Goal: Navigation & Orientation: Find specific page/section

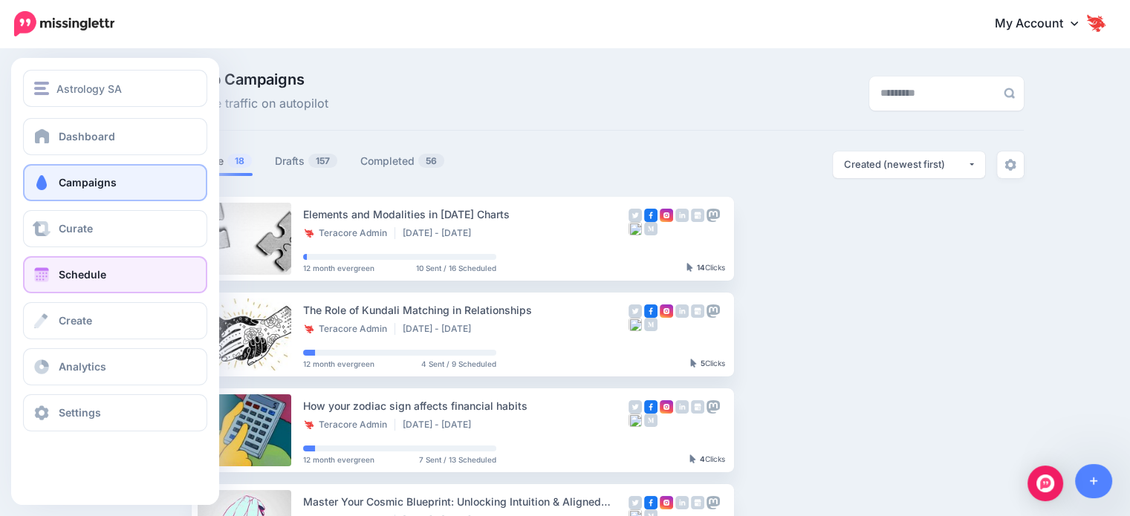
click at [85, 279] on span "Schedule" at bounding box center [83, 274] width 48 height 13
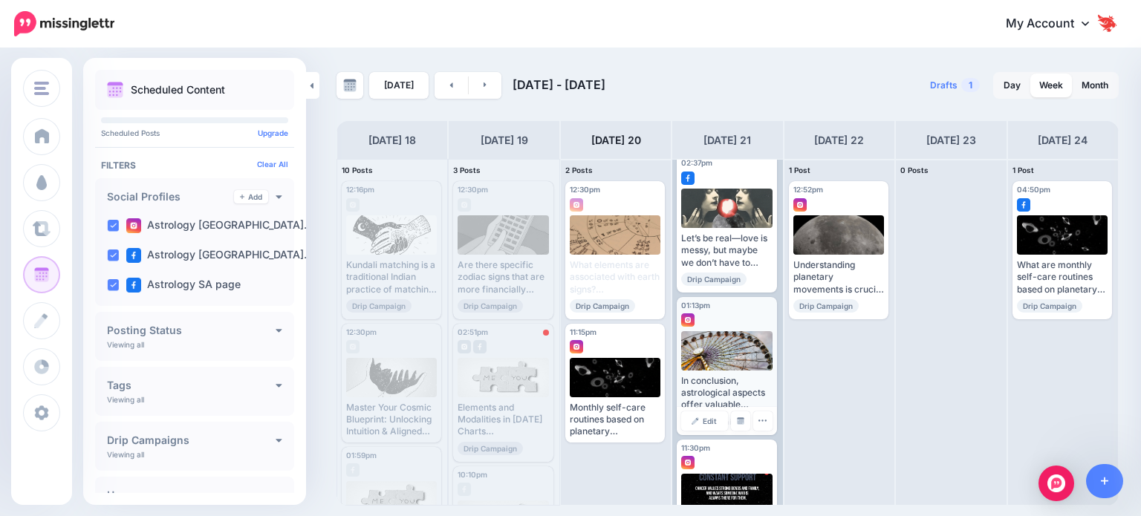
scroll to position [88, 0]
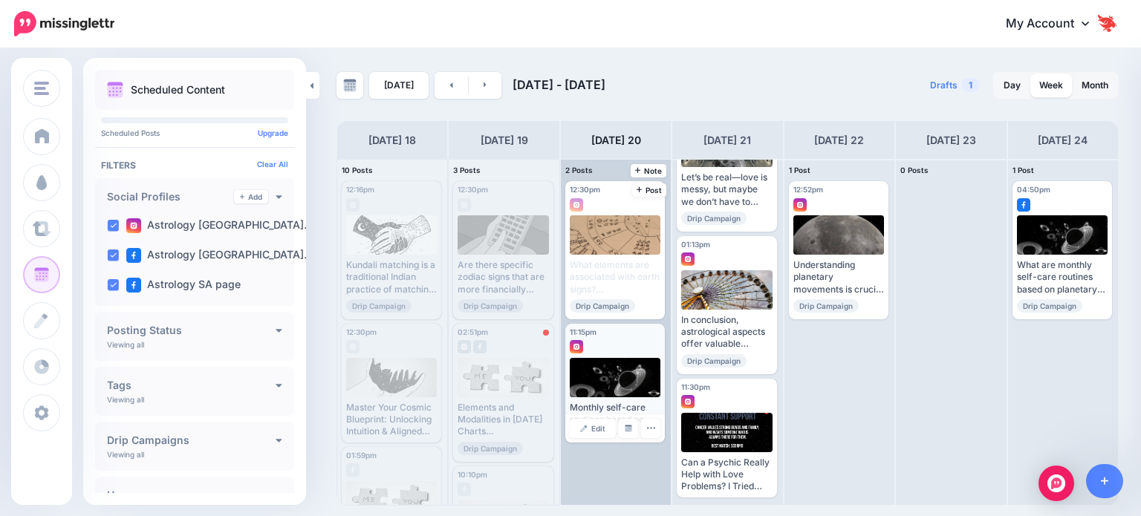
click at [628, 338] on div at bounding box center [615, 343] width 91 height 13
click at [648, 427] on icon "button" at bounding box center [651, 428] width 10 height 10
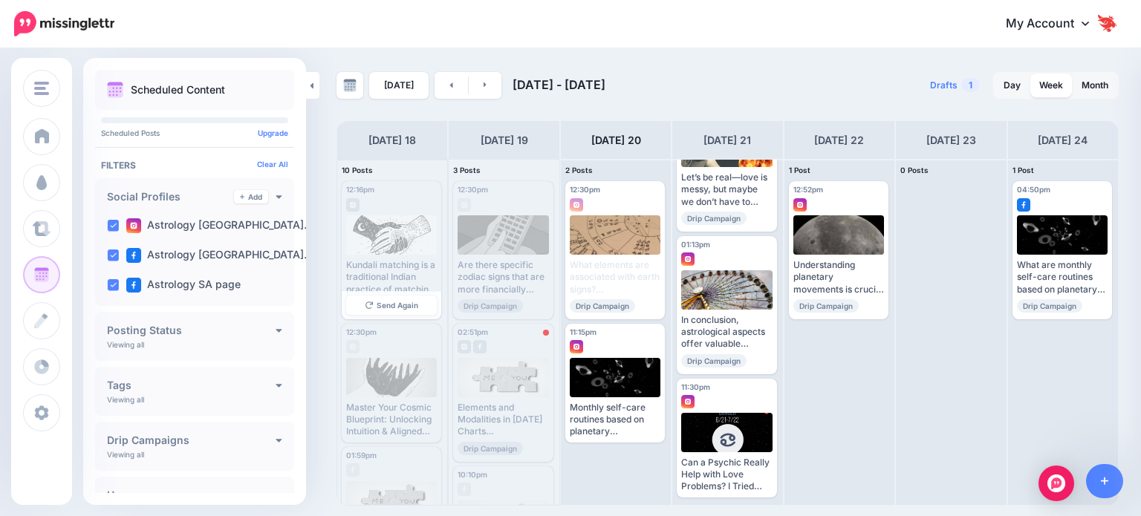
click at [365, 249] on div at bounding box center [391, 234] width 91 height 39
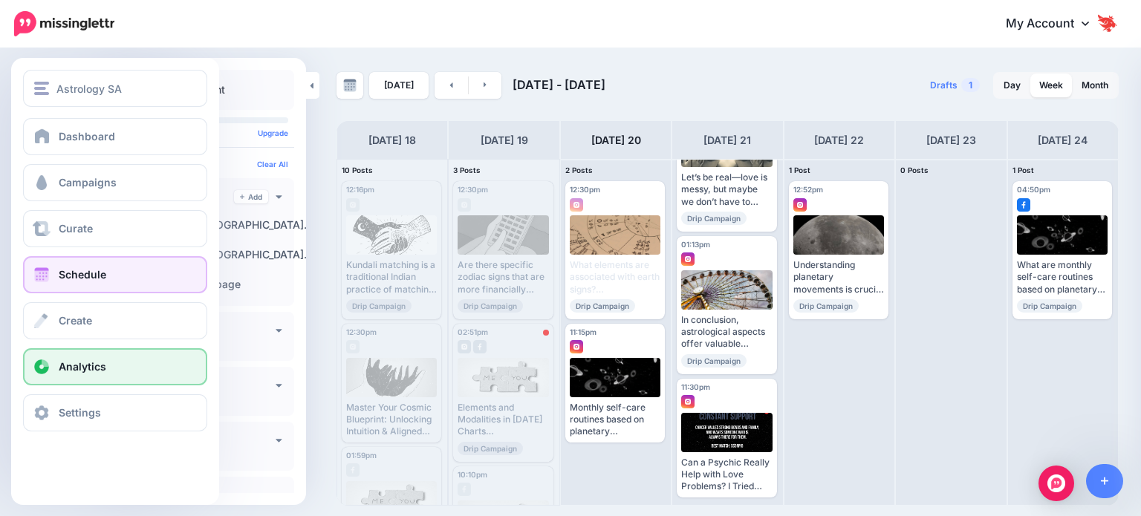
click at [69, 368] on span "Analytics" at bounding box center [83, 366] width 48 height 13
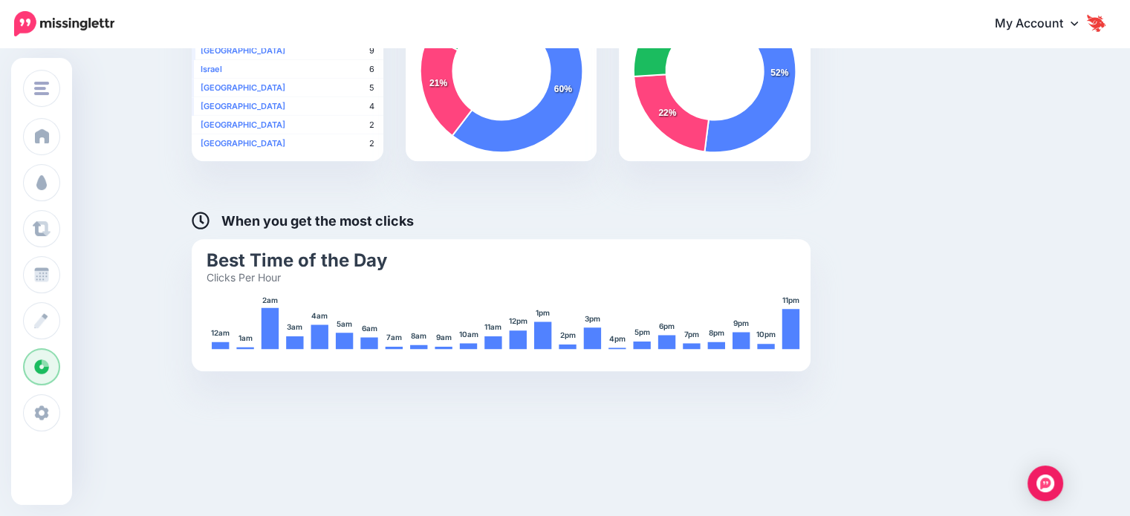
scroll to position [648, 0]
